Goal: Information Seeking & Learning: Learn about a topic

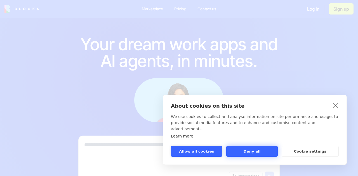
click at [242, 149] on button "Deny all" at bounding box center [251, 151] width 51 height 11
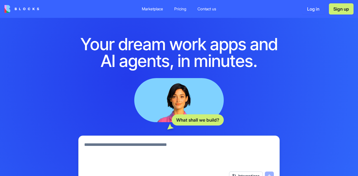
click at [180, 8] on div "Pricing" at bounding box center [180, 9] width 12 height 6
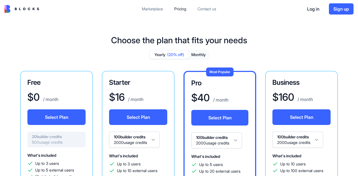
click at [146, 8] on div "Marketplace" at bounding box center [152, 9] width 21 height 6
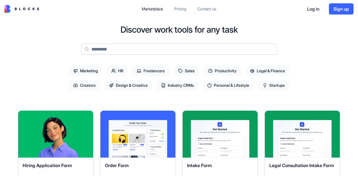
click at [179, 85] on span "Industry CRMs" at bounding box center [177, 85] width 42 height 10
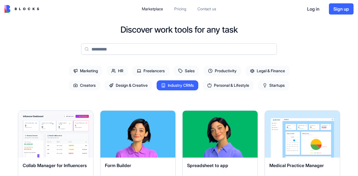
click at [189, 70] on span "Sales" at bounding box center [185, 71] width 25 height 10
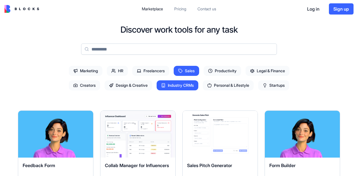
click at [90, 71] on span "Marketing" at bounding box center [86, 71] width 34 height 10
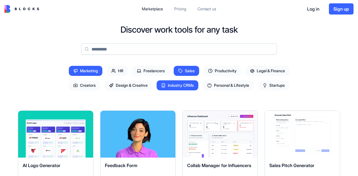
click at [226, 70] on span "Productivity" at bounding box center [221, 71] width 37 height 10
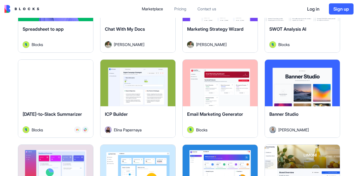
scroll to position [196, 0]
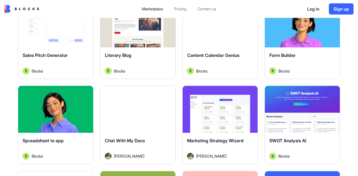
click at [133, 109] on button "Explore" at bounding box center [138, 109] width 42 height 11
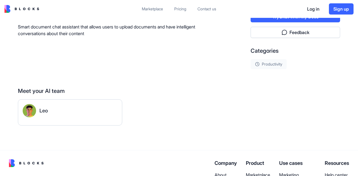
scroll to position [168, 0]
